Goal: Information Seeking & Learning: Check status

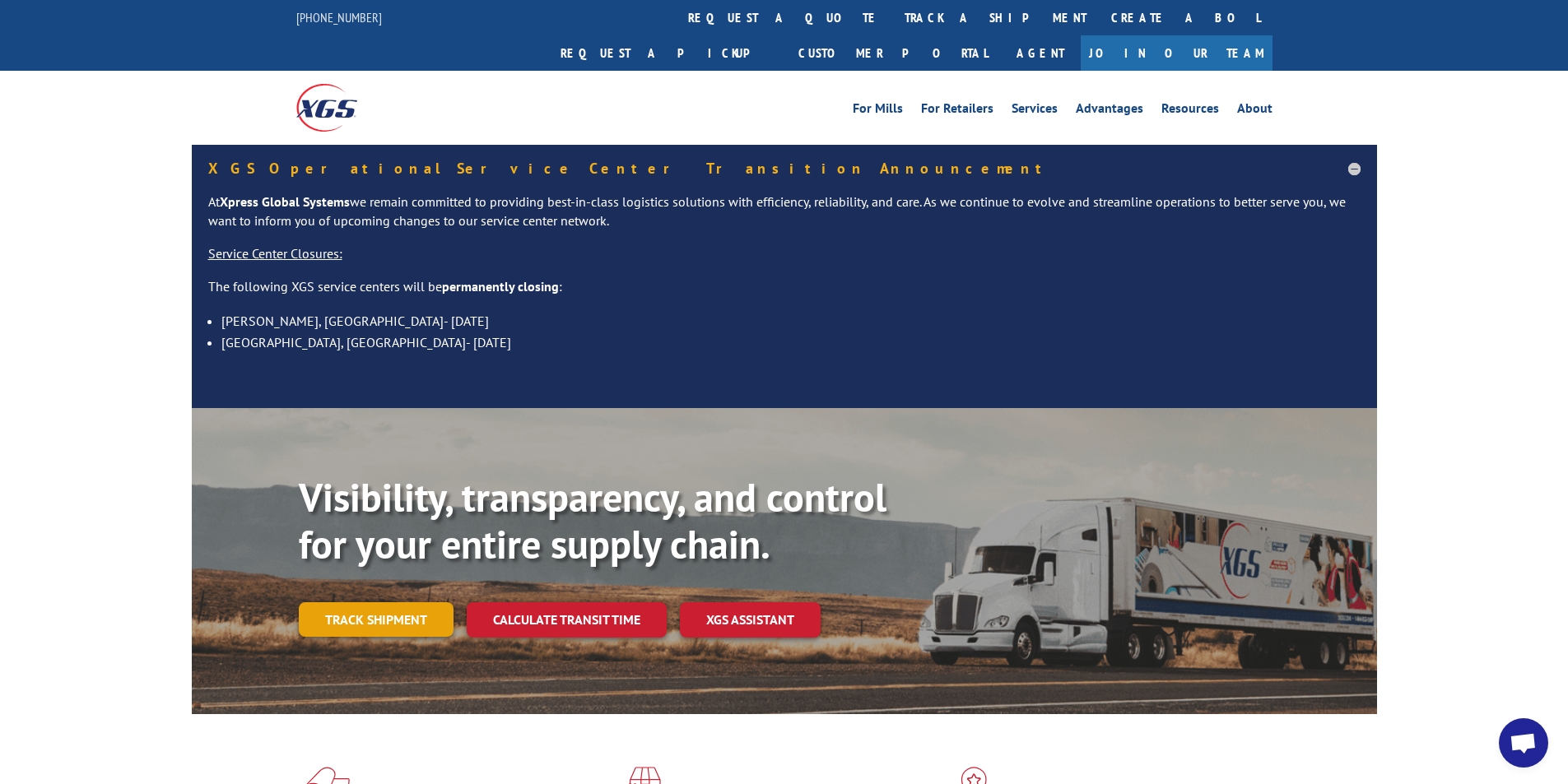
click at [408, 603] on link "Track shipment" at bounding box center [376, 620] width 155 height 34
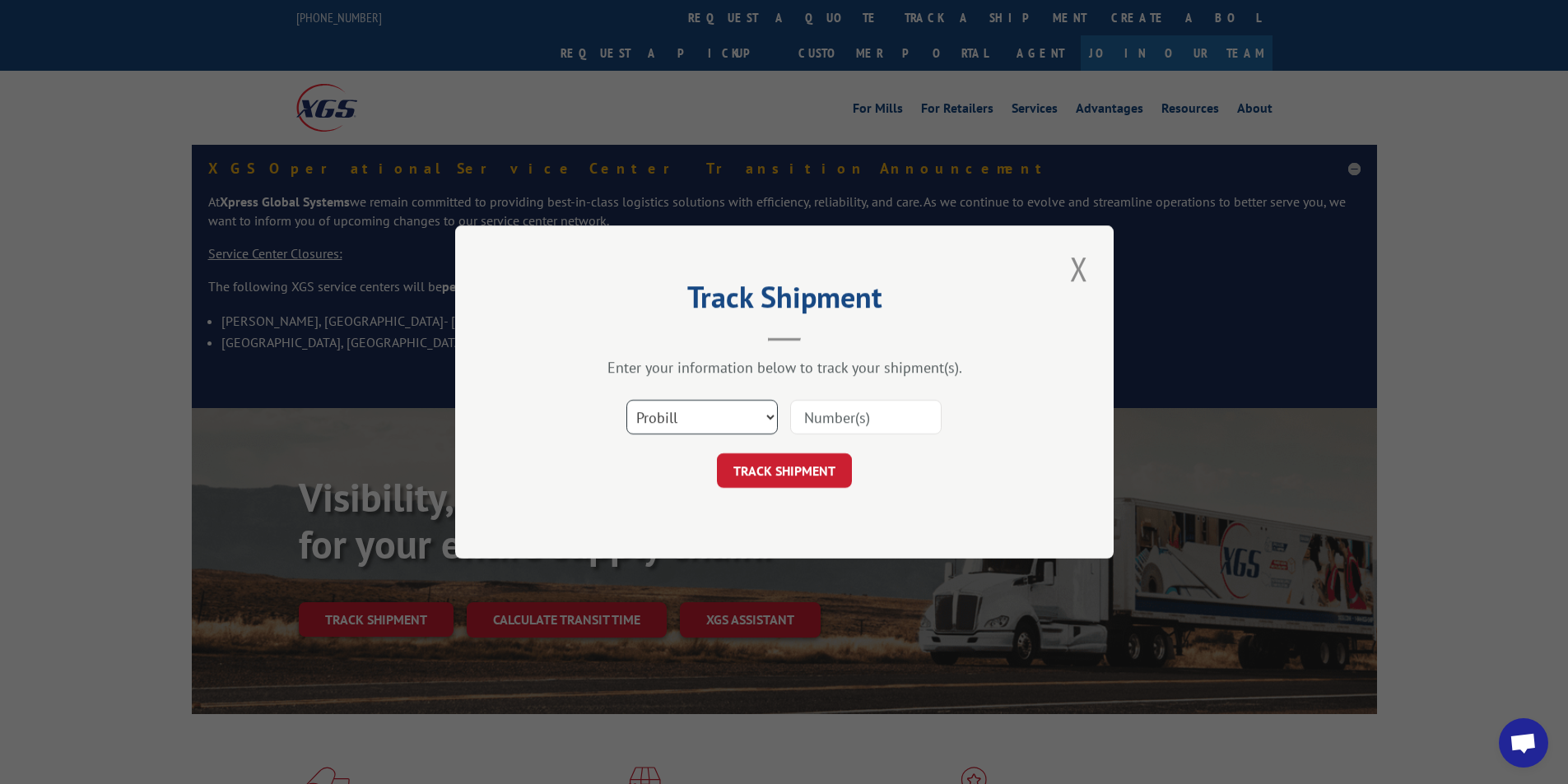
click at [762, 415] on select "Select category... Probill BOL PO" at bounding box center [701, 417] width 152 height 34
select select "bol"
click at [626, 400] on select "Select category... Probill BOL PO" at bounding box center [701, 417] width 152 height 34
click at [836, 417] on input at bounding box center [866, 417] width 152 height 34
paste input "406481-01"
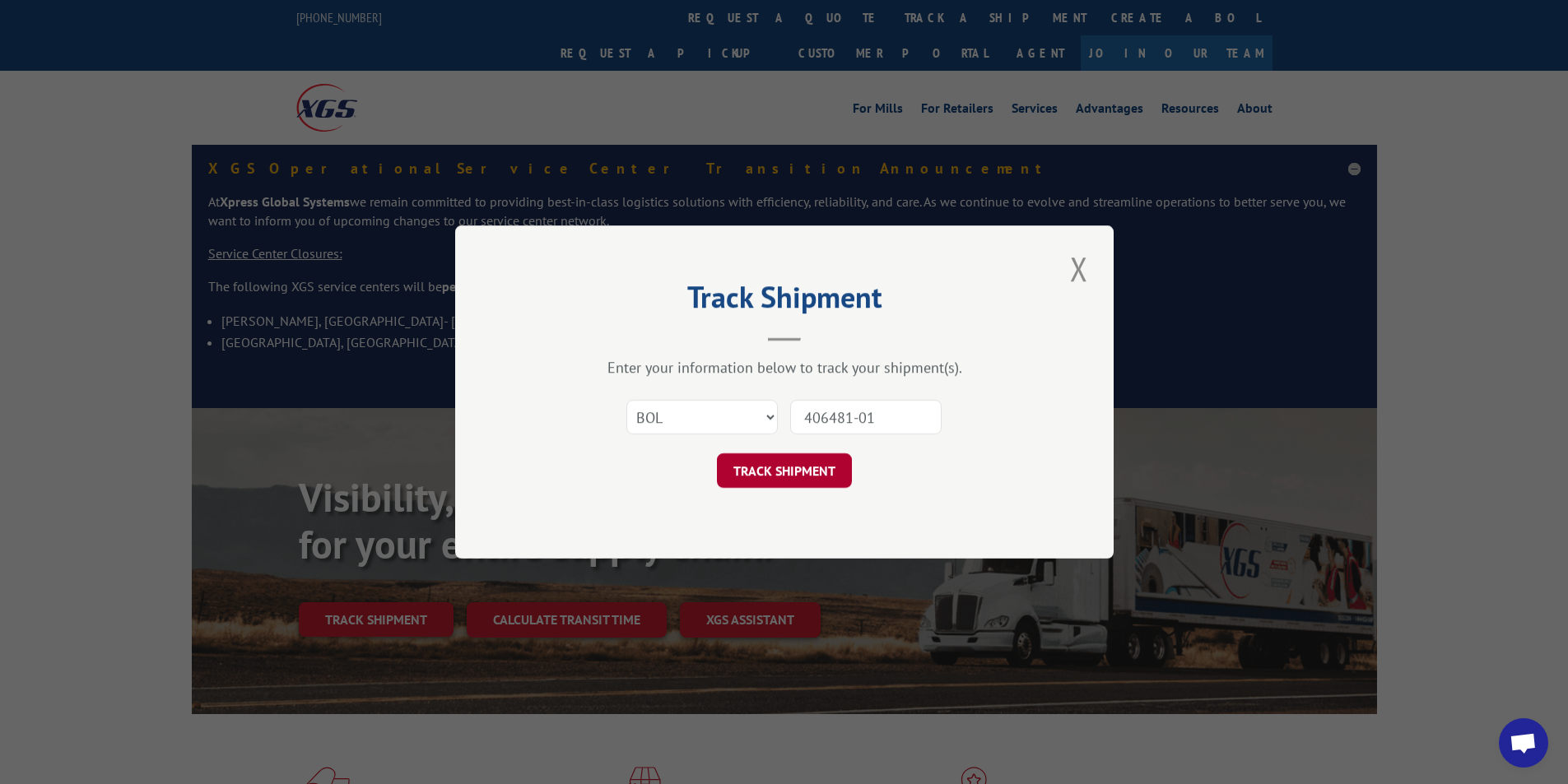
type input "406481-01"
click at [809, 466] on button "TRACK SHIPMENT" at bounding box center [784, 471] width 135 height 34
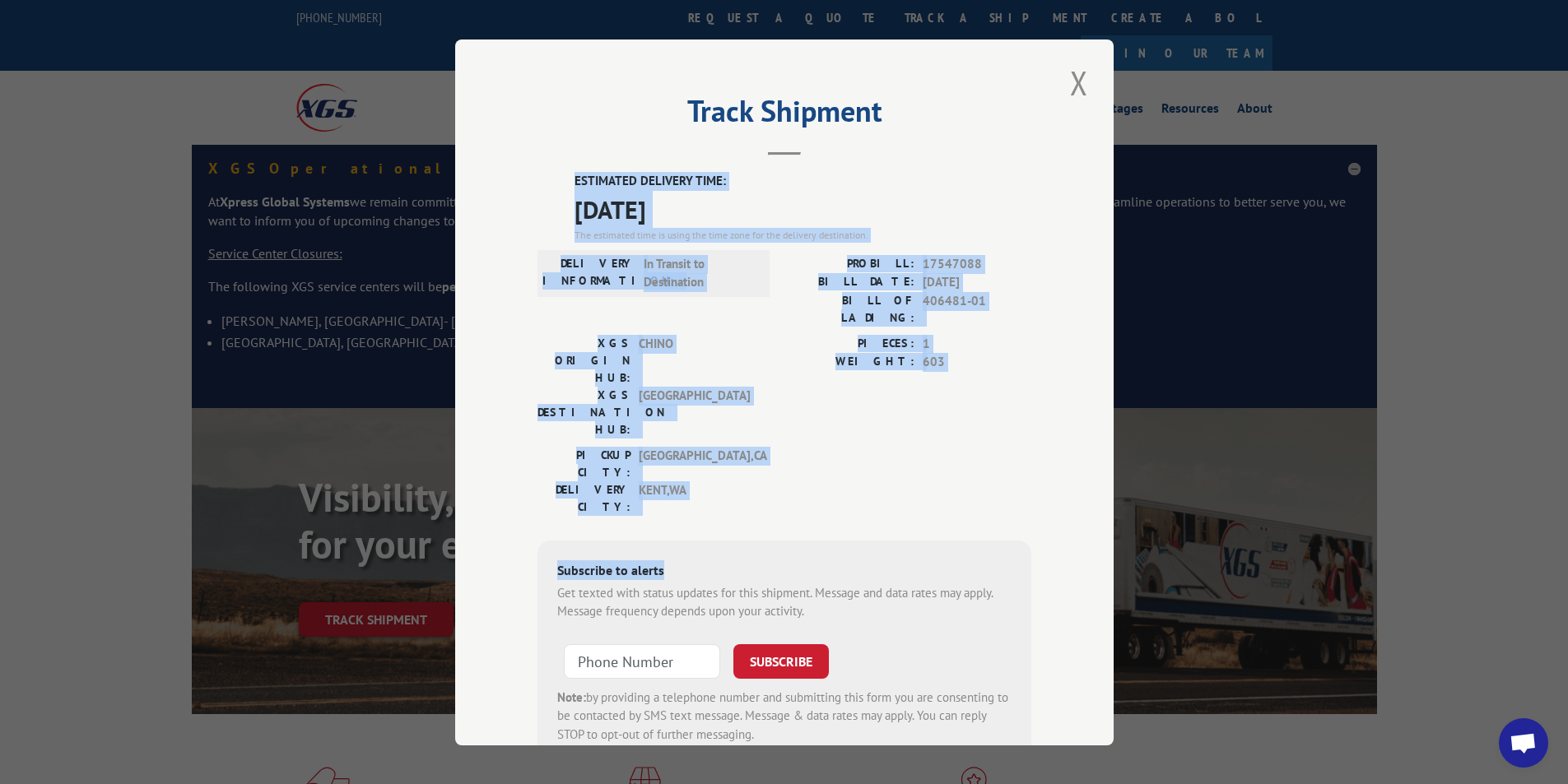
drag, startPoint x: 827, startPoint y: 429, endPoint x: 566, endPoint y: 181, distance: 360.0
click at [566, 181] on div "ESTIMATED DELIVERY TIME: [DATE] The estimated time is using the time zone for t…" at bounding box center [784, 468] width 494 height 592
copy div "ESTIMATED DELIVERY TIME: [DATE] The estimated time is using the time zone for t…"
